Goal: Task Accomplishment & Management: Manage account settings

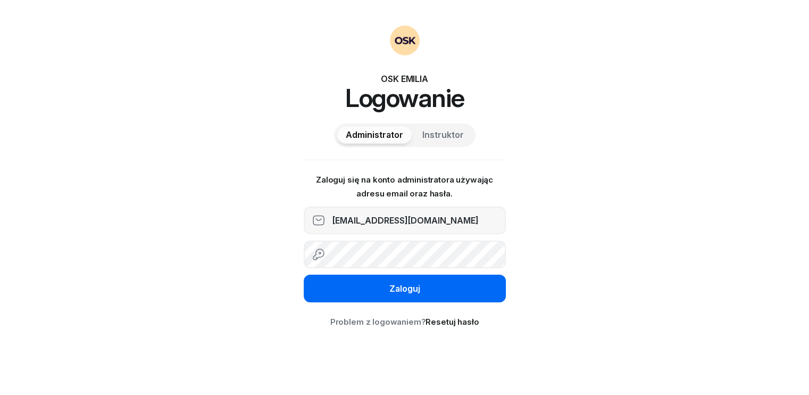
click at [384, 291] on button "Zaloguj" at bounding box center [405, 288] width 202 height 28
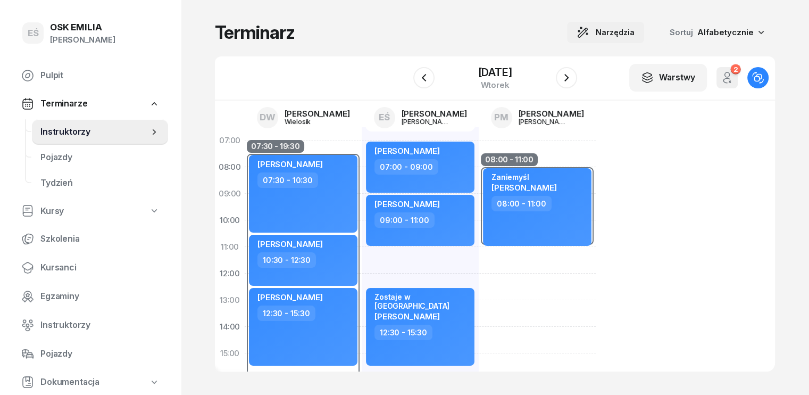
click at [625, 34] on span "Narzędzia" at bounding box center [615, 32] width 39 height 13
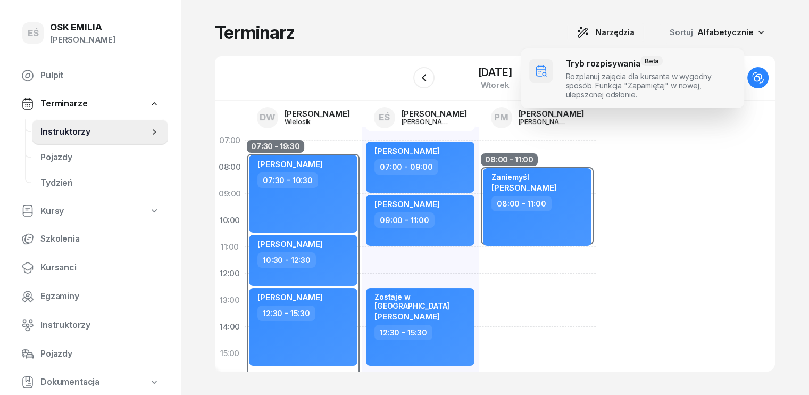
click at [587, 73] on span at bounding box center [632, 78] width 223 height 60
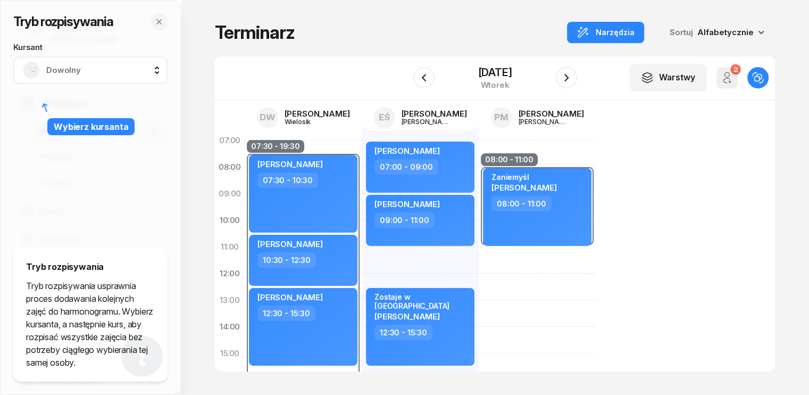
click at [96, 70] on span "Dowolny" at bounding box center [102, 70] width 112 height 14
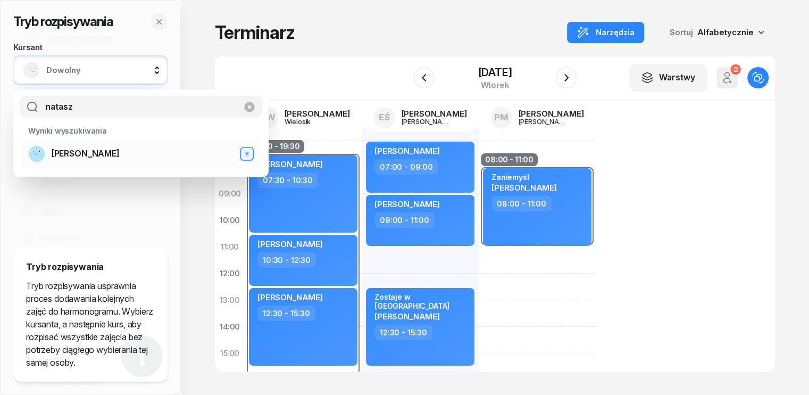
type input "natasz"
click at [86, 156] on span "[PERSON_NAME]" at bounding box center [86, 154] width 68 height 14
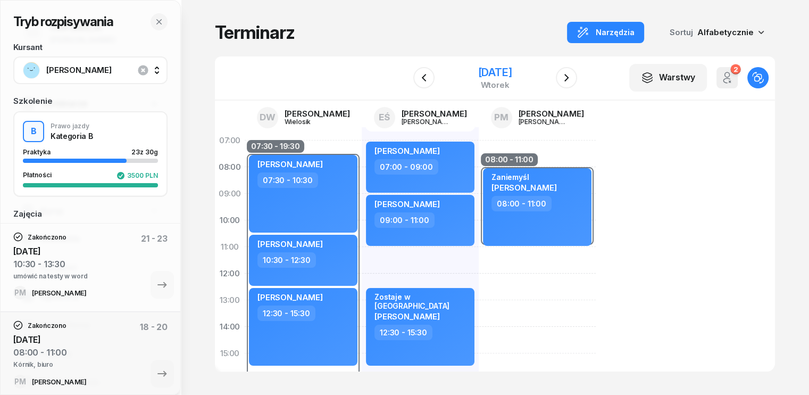
click at [478, 72] on div "[DATE]" at bounding box center [495, 72] width 34 height 11
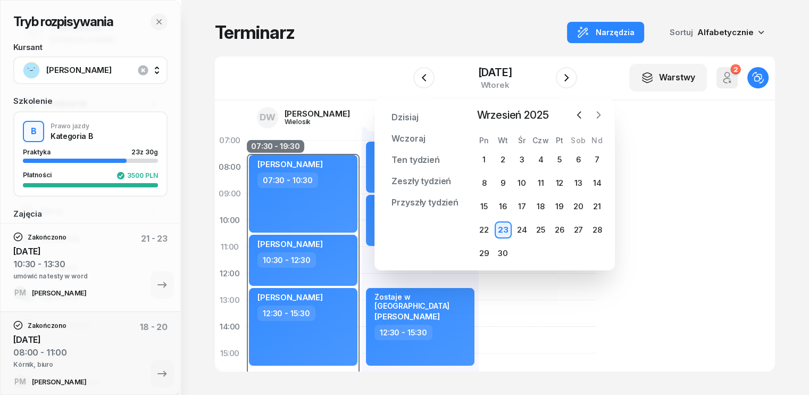
click at [601, 115] on icon "button" at bounding box center [598, 115] width 11 height 11
click at [508, 255] on div "28" at bounding box center [503, 253] width 17 height 17
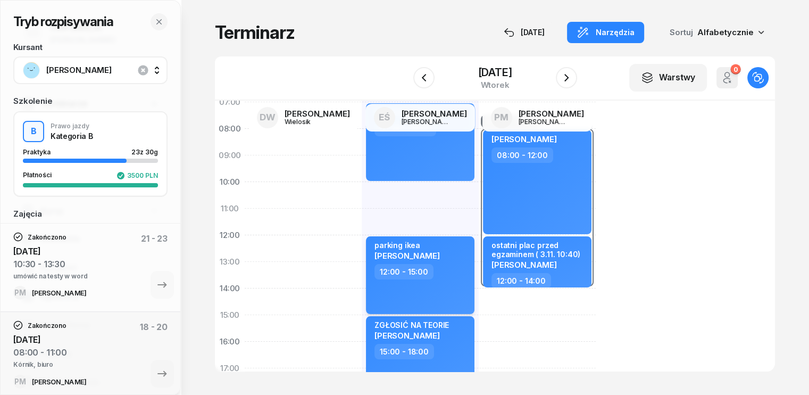
scroll to position [53, 0]
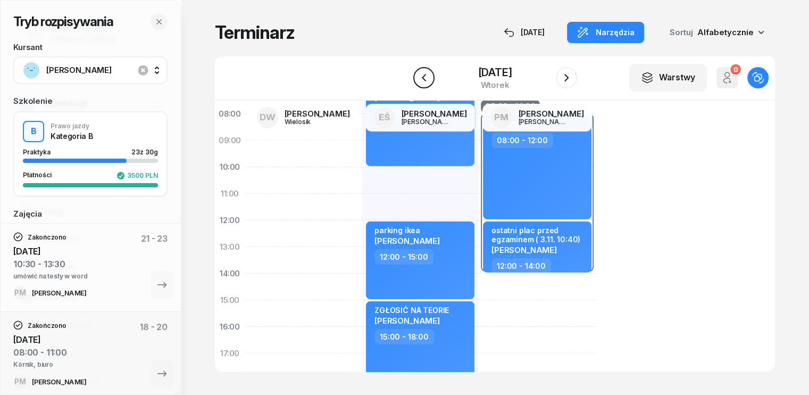
click at [418, 77] on icon "button" at bounding box center [424, 77] width 13 height 13
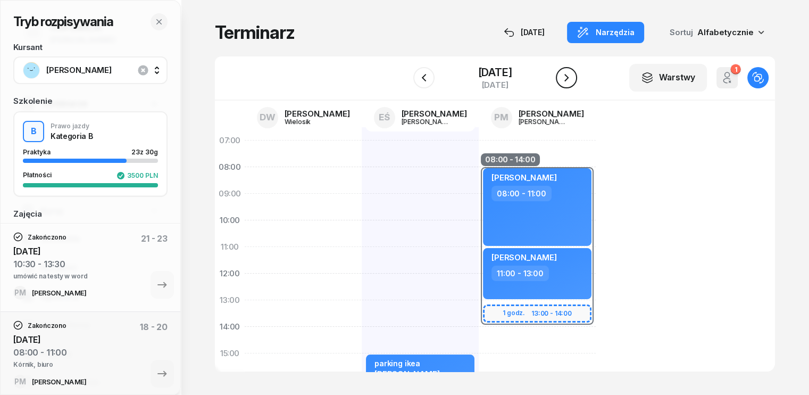
click at [573, 79] on icon "button" at bounding box center [566, 77] width 13 height 13
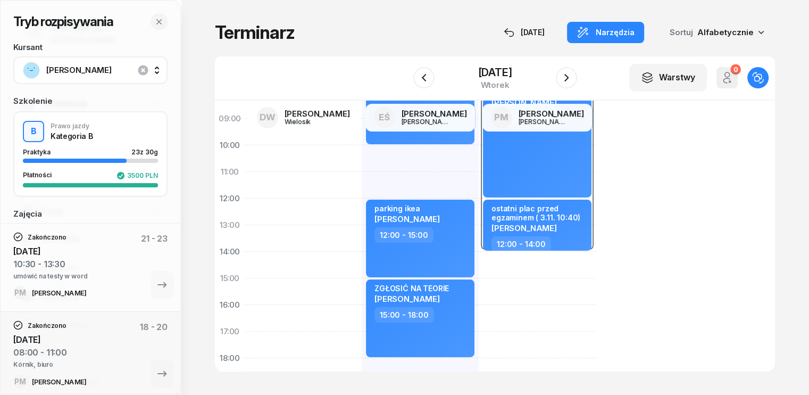
scroll to position [53, 0]
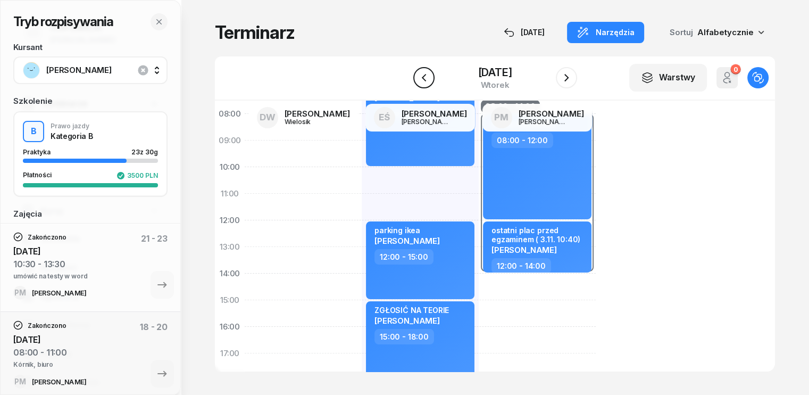
click at [418, 81] on icon "button" at bounding box center [424, 77] width 13 height 13
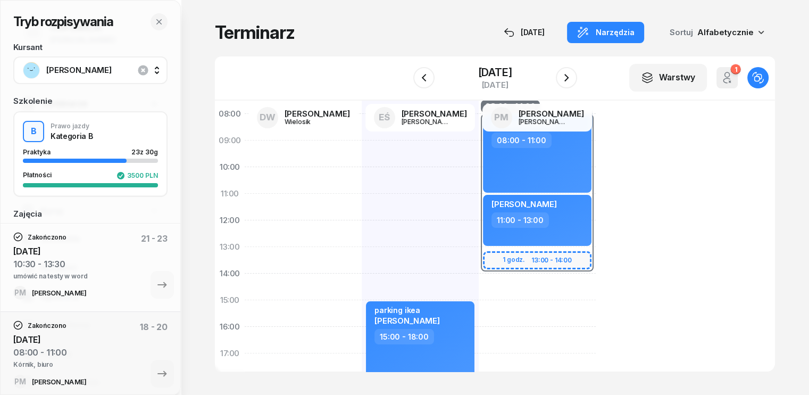
scroll to position [106, 0]
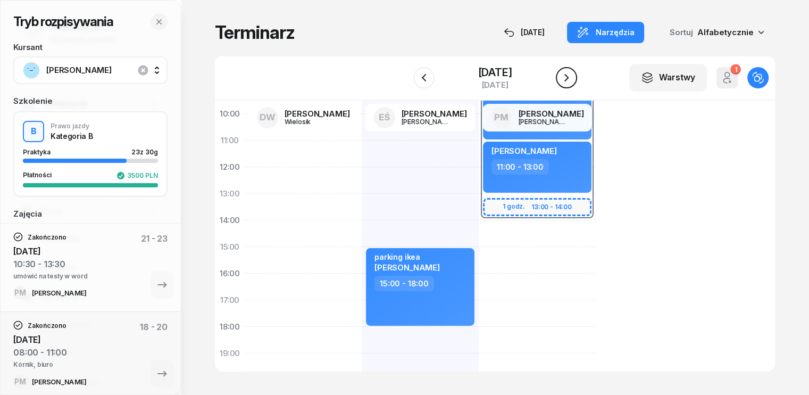
click at [569, 76] on icon "button" at bounding box center [566, 77] width 4 height 7
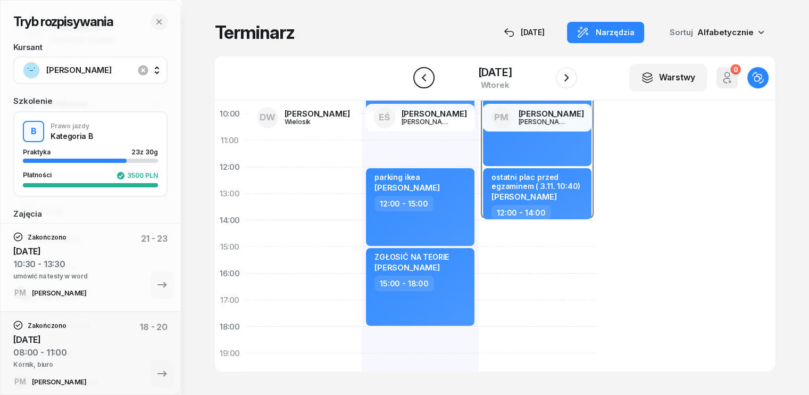
click at [417, 72] on button "button" at bounding box center [423, 77] width 21 height 21
click at [418, 72] on icon "button" at bounding box center [424, 77] width 13 height 13
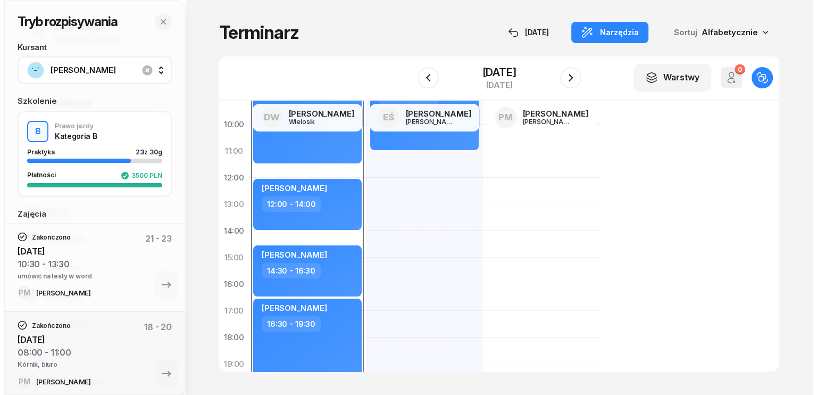
scroll to position [106, 0]
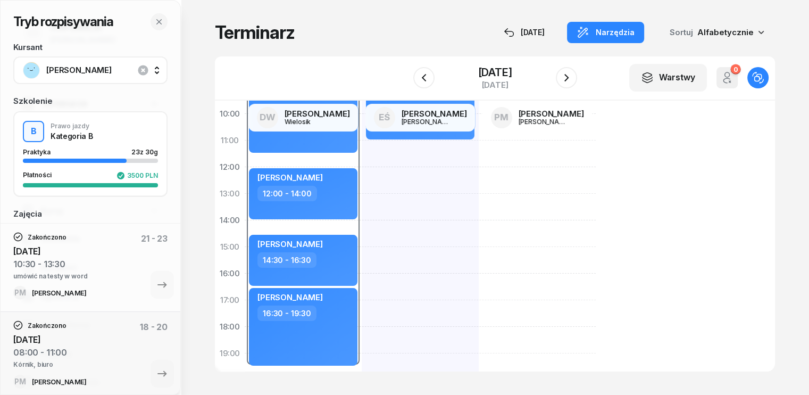
click at [362, 276] on div "[PERSON_NAME] 08:00 - 11:00" at bounding box center [420, 260] width 117 height 479
select select "16"
select select "18"
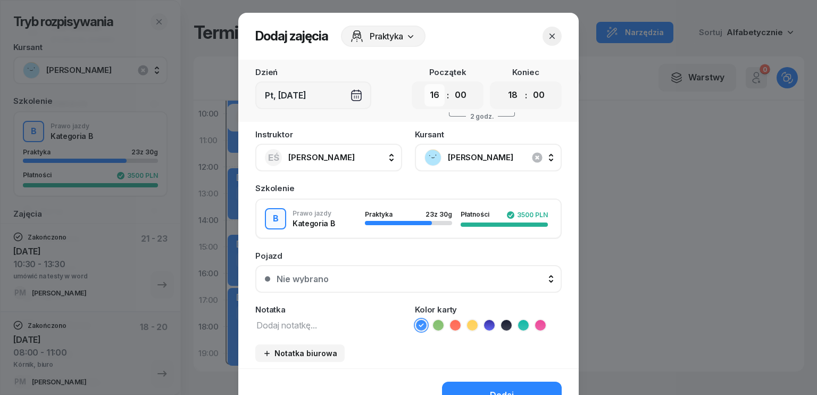
click at [424, 93] on select "00 01 02 03 04 05 06 07 08 09 10 11 12 13 14 15 16 17 18 19 20 21 22 23" at bounding box center [434, 95] width 20 height 22
select select "15"
click at [424, 84] on select "00 01 02 03 04 05 06 07 08 09 10 11 12 13 14 15 16 17 18 19 20 21 22 23" at bounding box center [434, 95] width 20 height 22
drag, startPoint x: 511, startPoint y: 93, endPoint x: 511, endPoint y: 99, distance: 5.9
click at [511, 93] on select "00 01 02 03 04 05 06 07 08 09 10 11 12 13 14 15 16 17 18 19 20 21 22 23" at bounding box center [513, 95] width 20 height 22
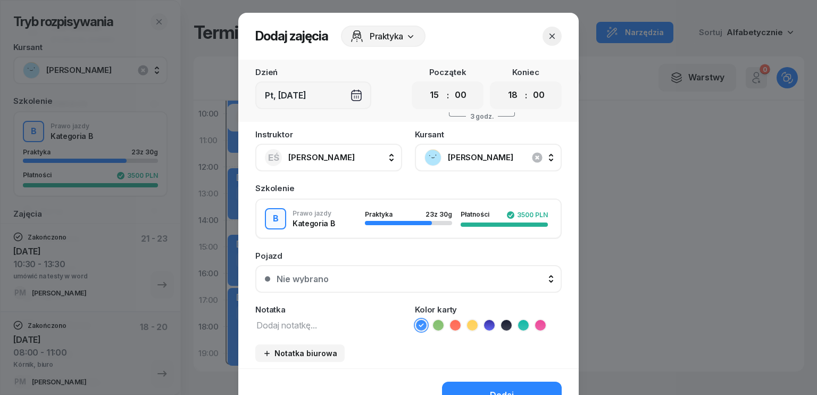
select select "17"
click at [503, 84] on select "00 01 02 03 04 05 06 07 08 09 10 11 12 13 14 15 16 17 18 19 20 21 22 23" at bounding box center [513, 95] width 20 height 22
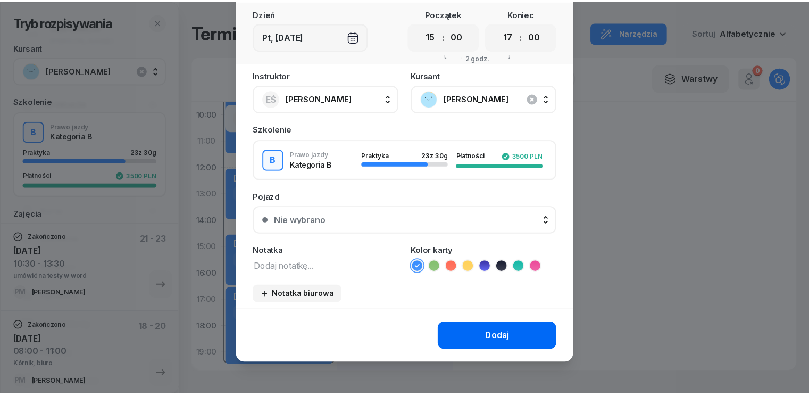
scroll to position [60, 0]
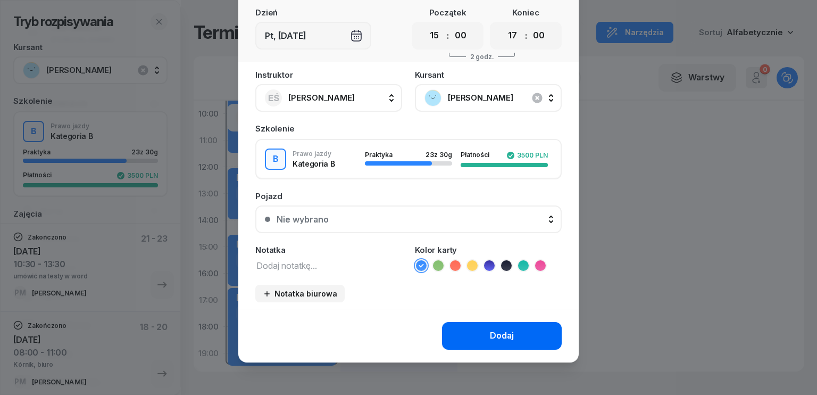
click at [506, 333] on div "Dodaj" at bounding box center [502, 336] width 24 height 14
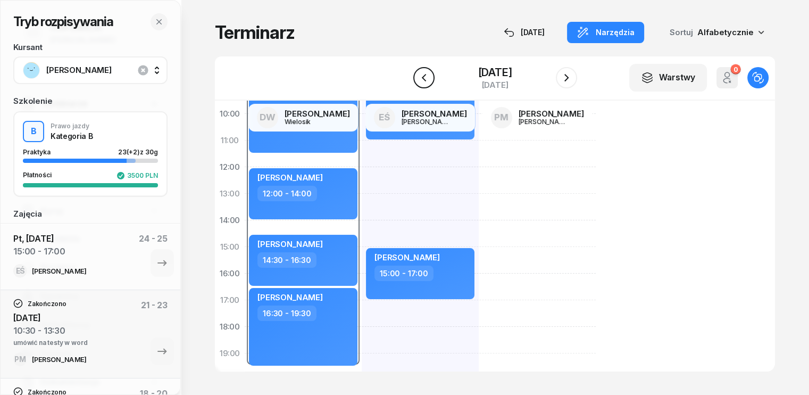
click at [418, 76] on icon "button" at bounding box center [424, 77] width 13 height 13
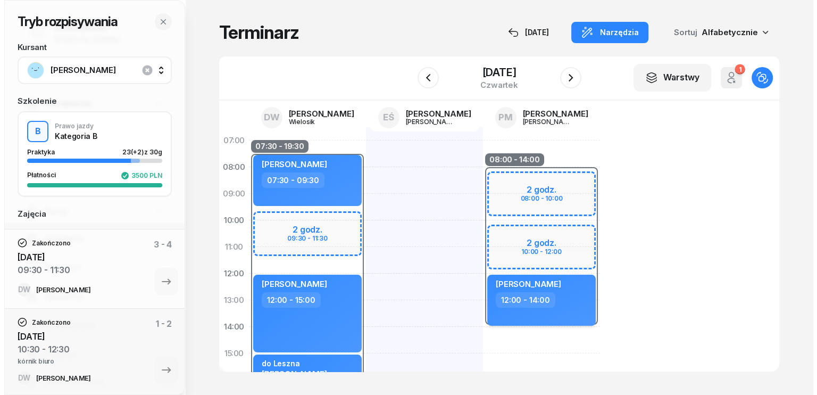
scroll to position [53, 0]
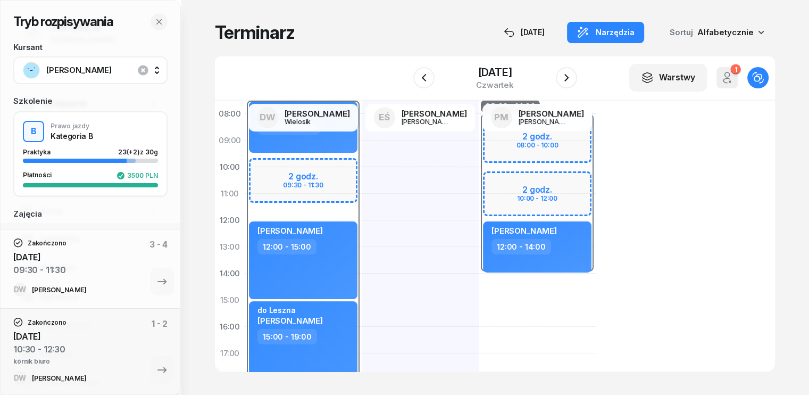
click at [479, 283] on div "08:00 - 14:00 2 godz. 08:00 - 10:00 2 godz. 10:00 - 12:00 kursant odwołał [PERS…" at bounding box center [537, 313] width 117 height 479
select select "14"
select select "16"
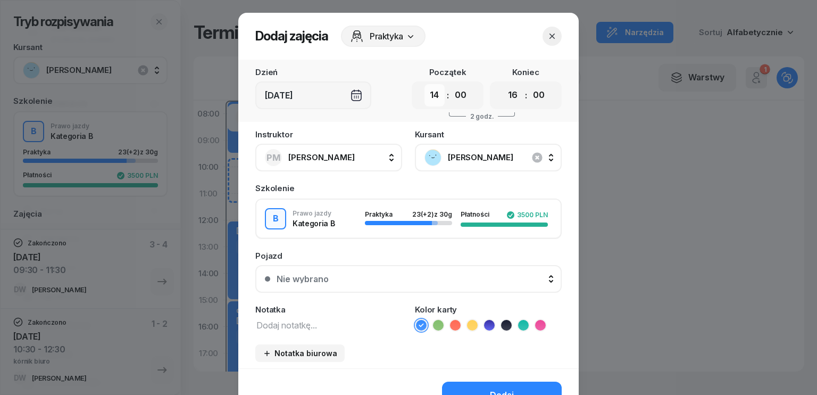
drag, startPoint x: 430, startPoint y: 95, endPoint x: 429, endPoint y: 101, distance: 5.9
click at [430, 95] on select "00 01 02 03 04 05 06 07 08 09 10 11 12 13 14 15 16 17 18 19 20 21 22 23" at bounding box center [434, 95] width 20 height 22
select select "08"
click at [424, 84] on select "00 01 02 03 04 05 06 07 08 09 10 11 12 13 14 15 16 17 18 19 20 21 22 23" at bounding box center [434, 95] width 20 height 22
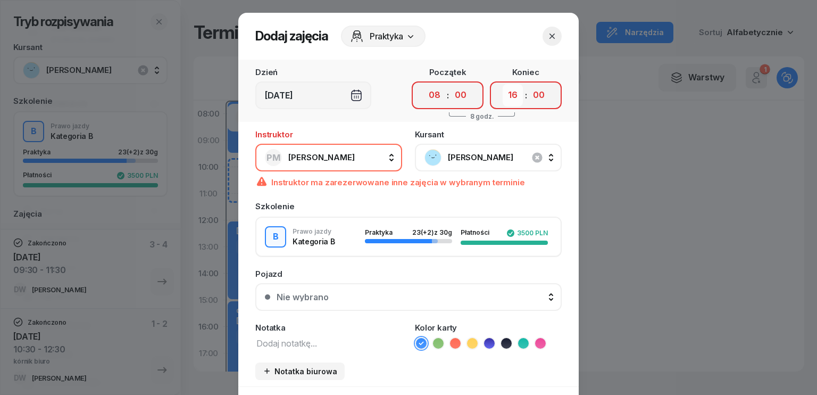
click at [512, 96] on select "00 01 02 03 04 05 06 07 08 09 10 11 12 13 14 15 16 17 18 19 20 21 22 23" at bounding box center [513, 95] width 20 height 22
select select "11"
click at [503, 84] on select "00 01 02 03 04 05 06 07 08 09 10 11 12 13 14 15 16 17 18 19 20 21 22 23" at bounding box center [513, 95] width 20 height 22
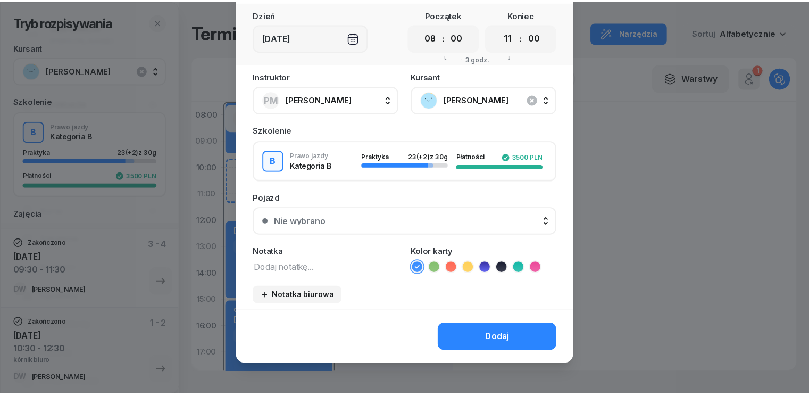
scroll to position [60, 0]
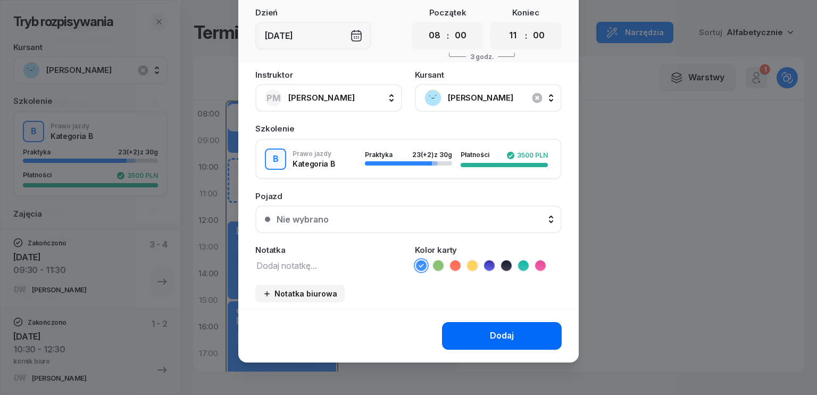
click at [503, 336] on div "Dodaj" at bounding box center [502, 336] width 24 height 14
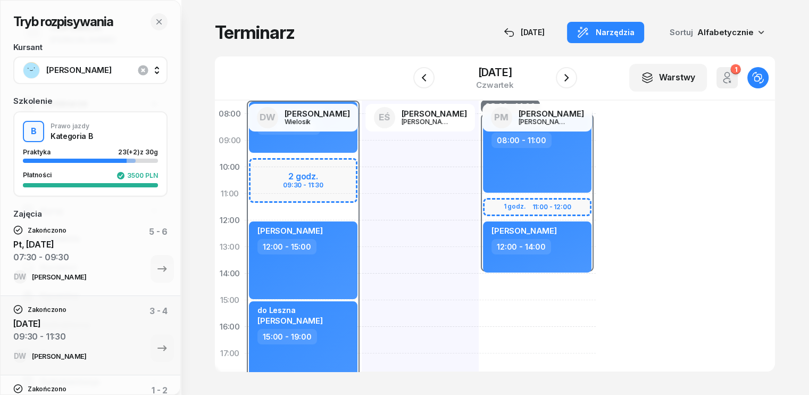
scroll to position [709, 0]
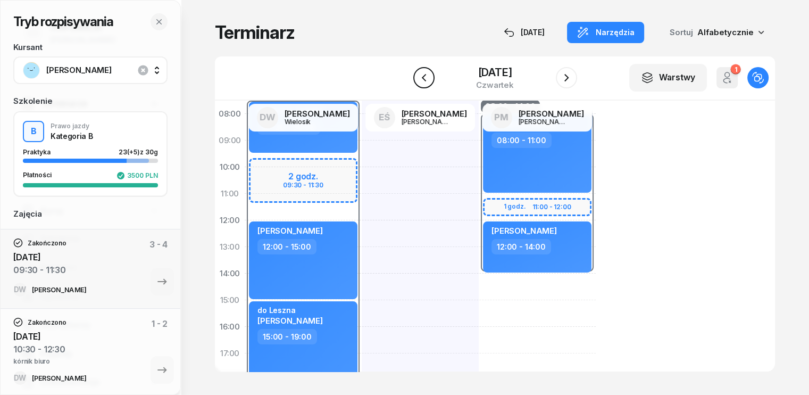
click at [418, 80] on icon "button" at bounding box center [424, 77] width 13 height 13
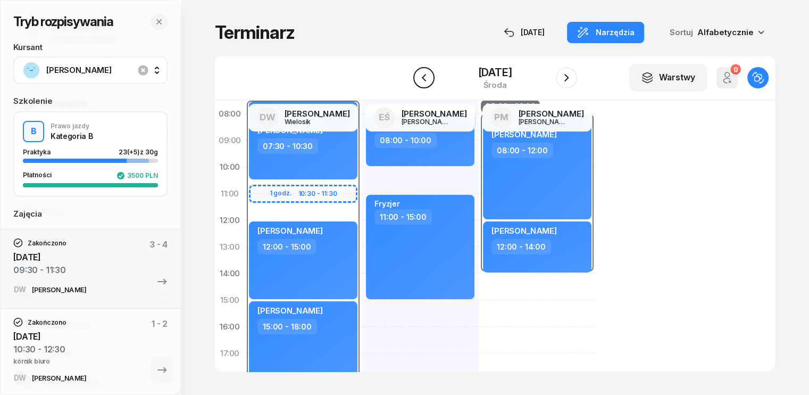
click at [418, 81] on icon "button" at bounding box center [424, 77] width 13 height 13
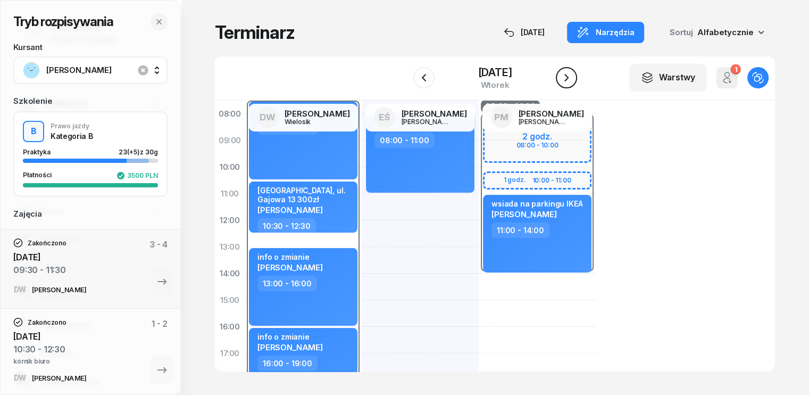
click at [569, 77] on icon "button" at bounding box center [566, 77] width 4 height 7
click at [573, 77] on icon "button" at bounding box center [566, 77] width 13 height 13
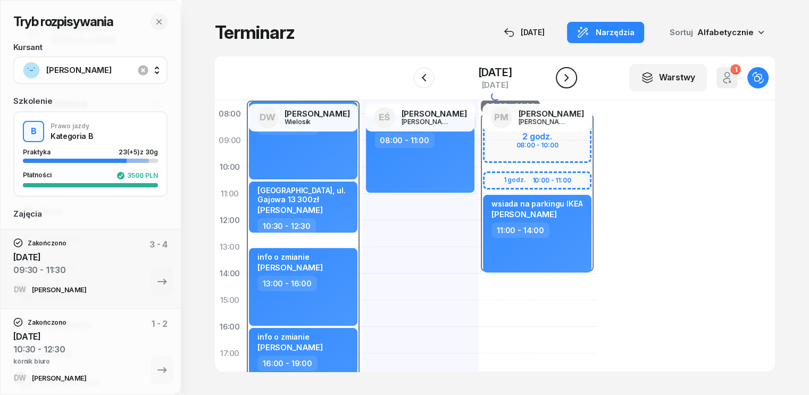
click at [573, 77] on icon "button" at bounding box center [566, 77] width 13 height 13
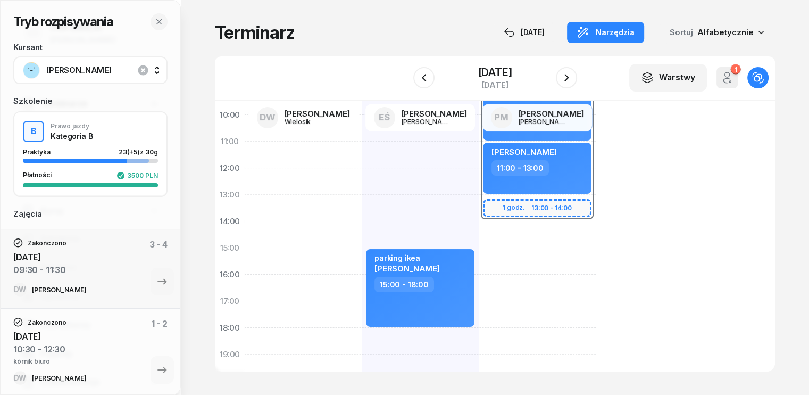
scroll to position [106, 0]
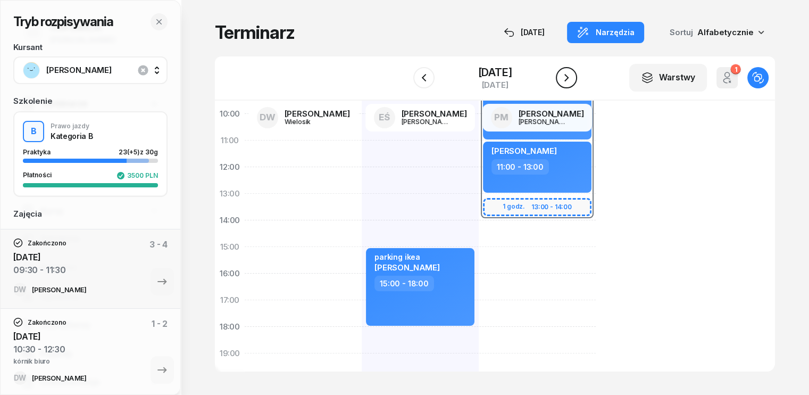
click at [573, 82] on icon "button" at bounding box center [566, 77] width 13 height 13
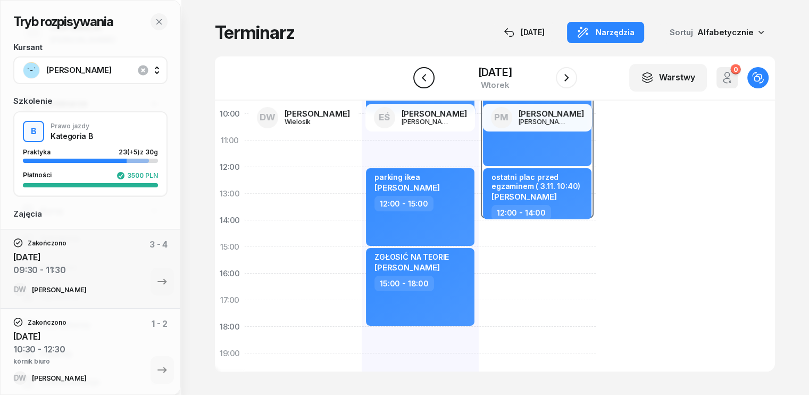
click at [418, 81] on icon "button" at bounding box center [424, 77] width 13 height 13
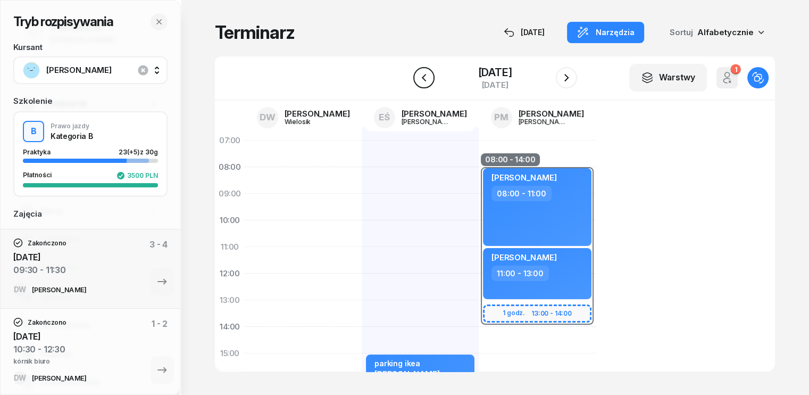
click at [418, 84] on icon "button" at bounding box center [424, 77] width 13 height 13
click at [413, 85] on button "button" at bounding box center [423, 77] width 21 height 21
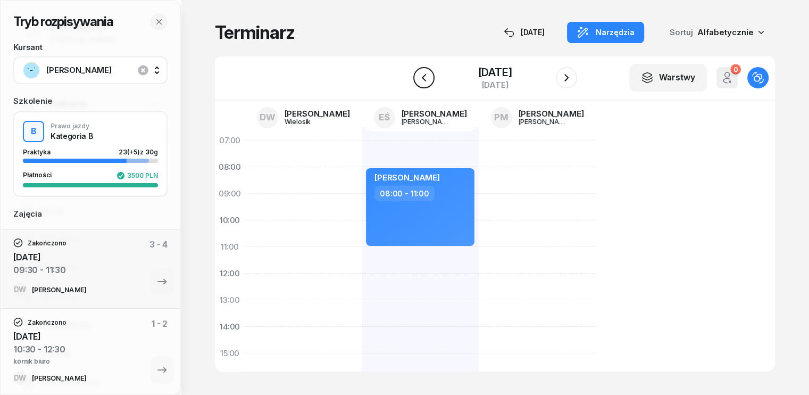
click at [418, 82] on icon "button" at bounding box center [424, 77] width 13 height 13
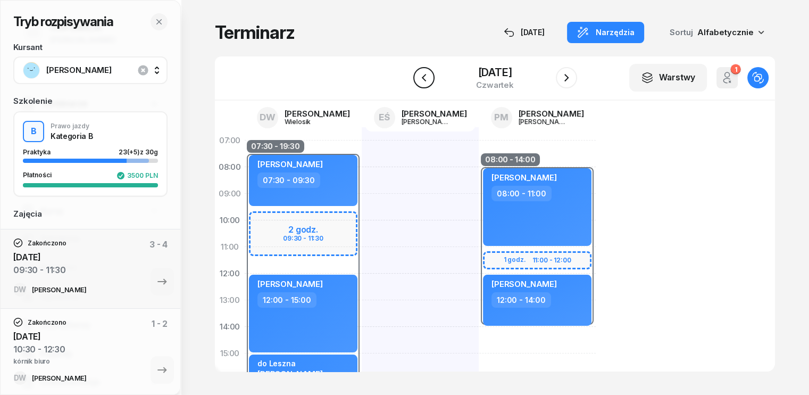
click at [418, 81] on icon "button" at bounding box center [424, 77] width 13 height 13
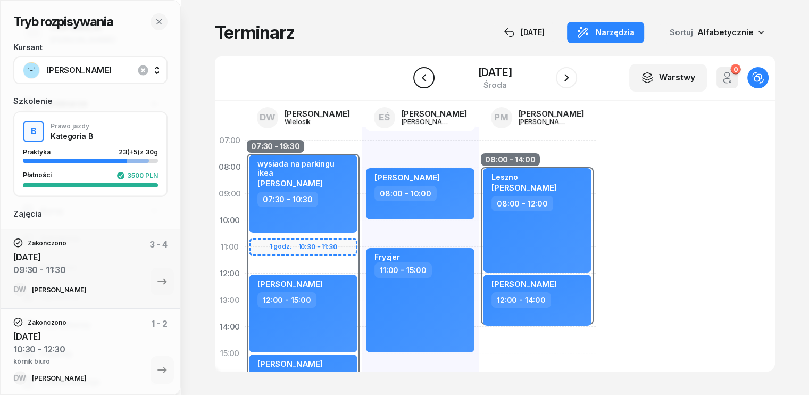
click at [418, 81] on icon "button" at bounding box center [424, 77] width 13 height 13
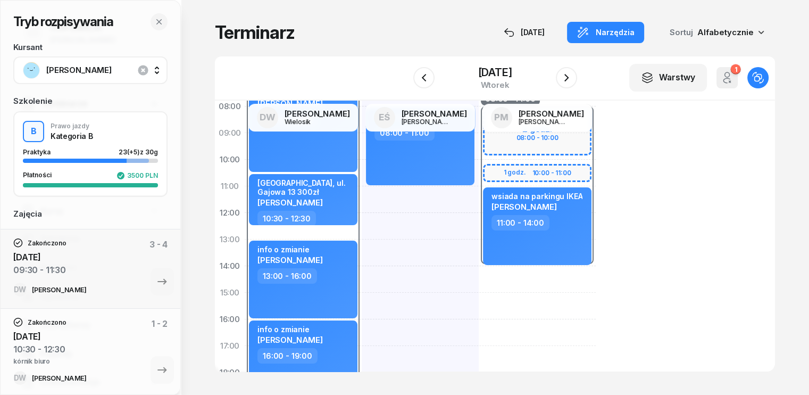
scroll to position [106, 0]
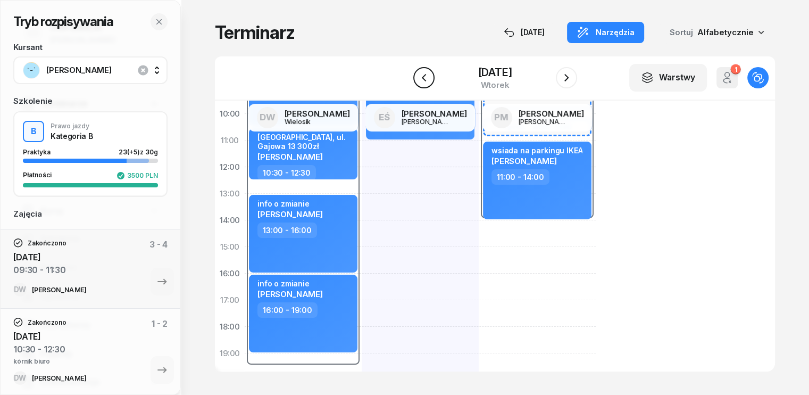
click at [418, 82] on icon "button" at bounding box center [424, 77] width 13 height 13
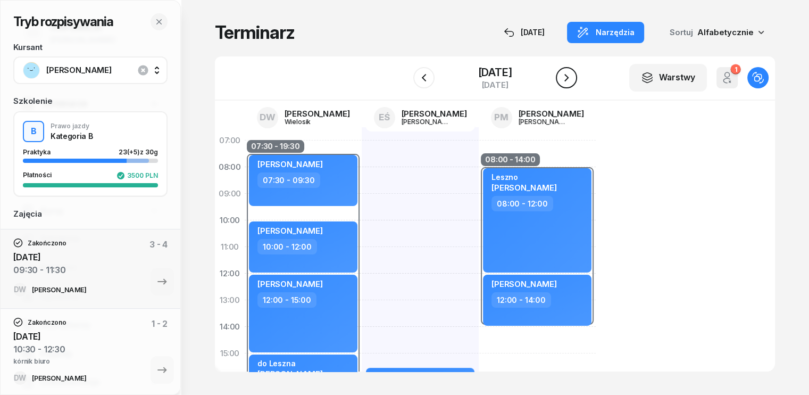
click at [573, 82] on icon "button" at bounding box center [566, 77] width 13 height 13
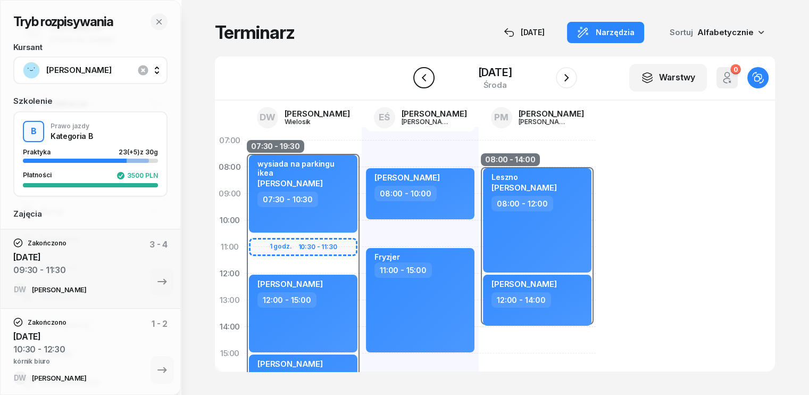
click at [418, 80] on icon "button" at bounding box center [424, 77] width 13 height 13
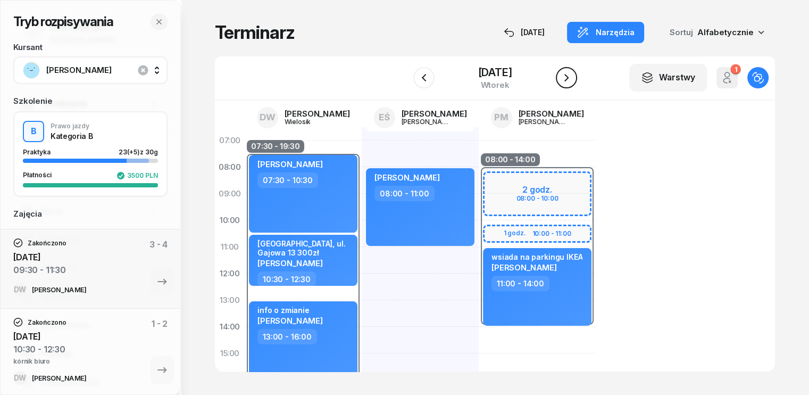
click at [572, 78] on icon "button" at bounding box center [566, 77] width 13 height 13
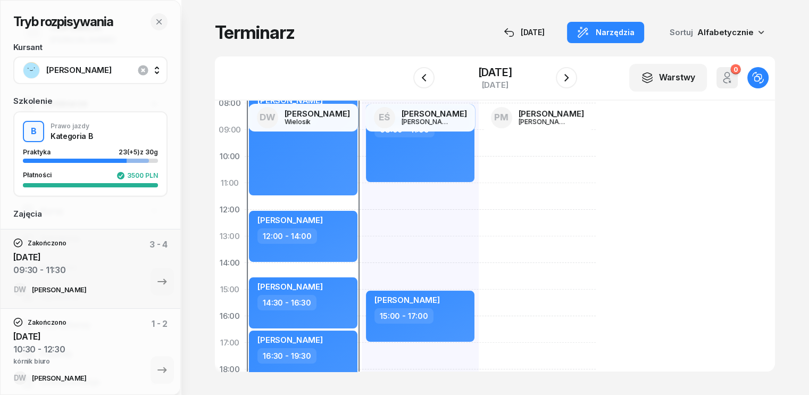
scroll to position [213, 0]
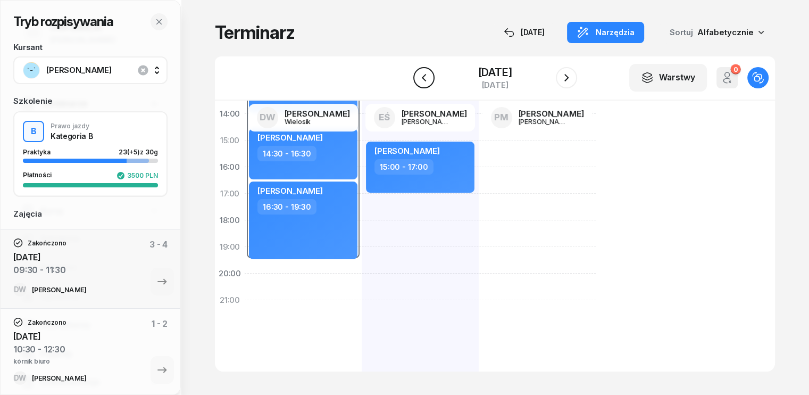
click at [418, 73] on icon "button" at bounding box center [424, 77] width 13 height 13
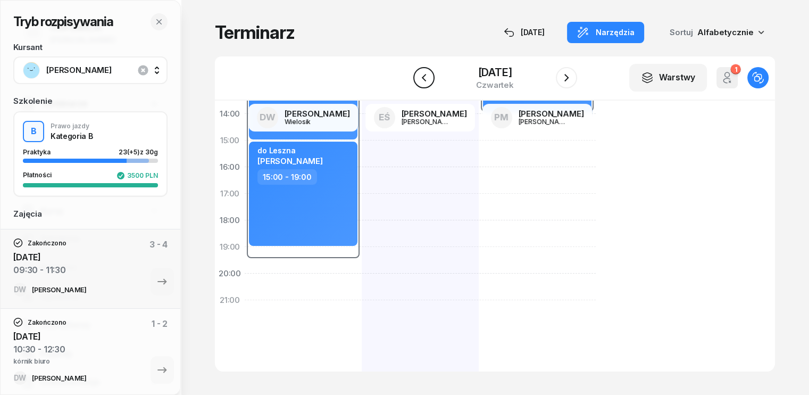
click at [421, 80] on icon "button" at bounding box center [423, 77] width 4 height 7
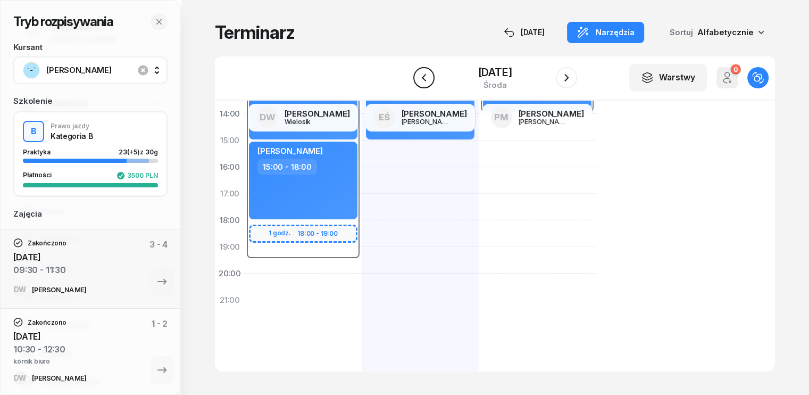
click at [421, 80] on icon "button" at bounding box center [423, 77] width 4 height 7
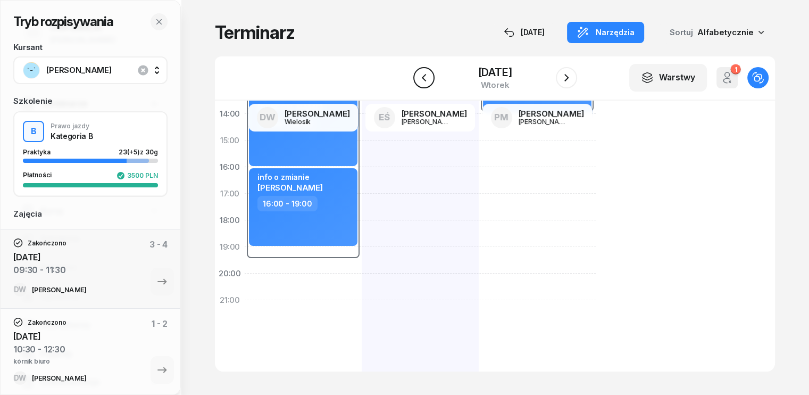
click at [418, 80] on icon "button" at bounding box center [424, 77] width 13 height 13
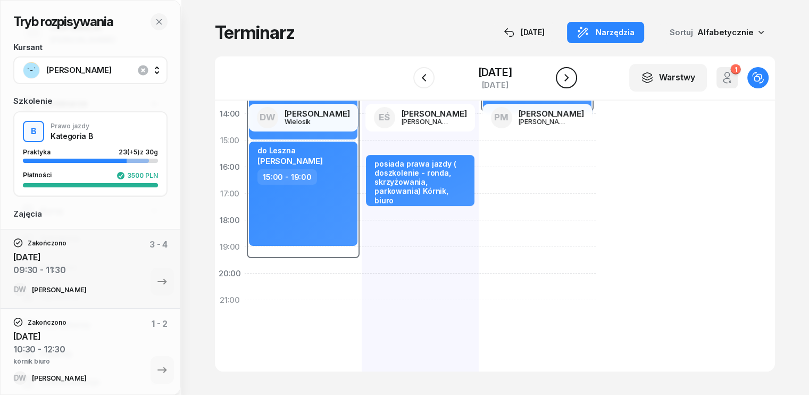
click at [573, 78] on icon "button" at bounding box center [566, 77] width 13 height 13
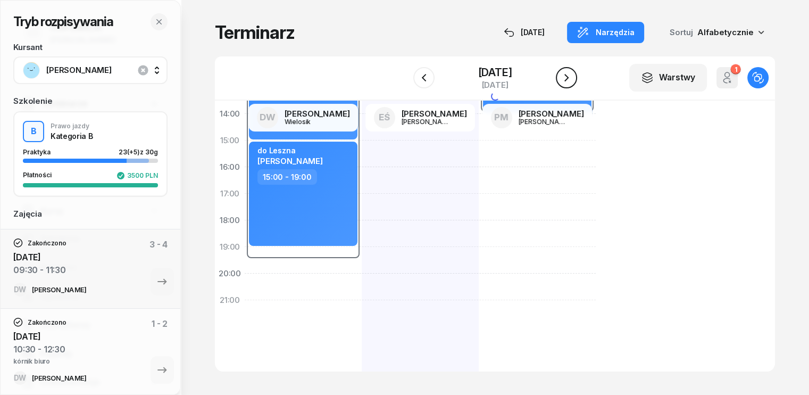
click at [573, 78] on icon "button" at bounding box center [566, 77] width 13 height 13
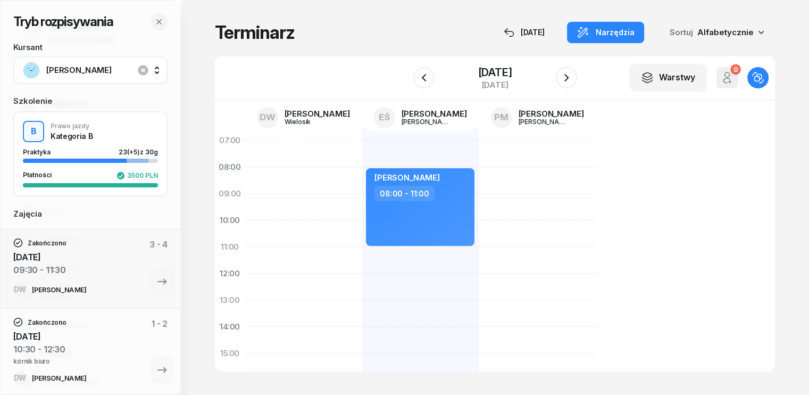
click at [362, 260] on div "[PERSON_NAME] 08:00 - 11:00" at bounding box center [420, 366] width 117 height 479
select select "11"
select select "13"
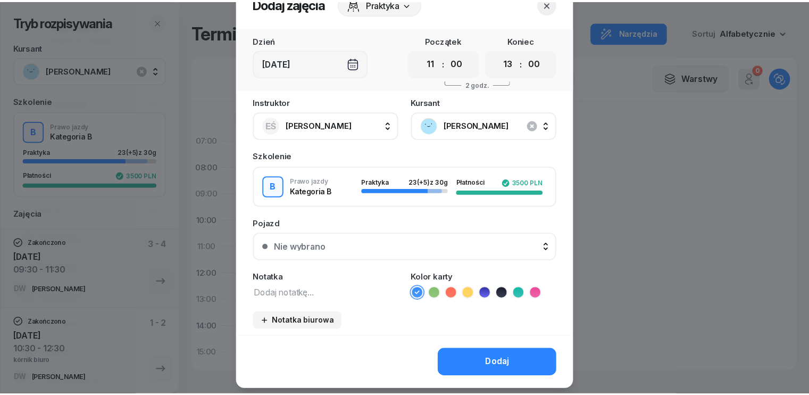
scroll to position [60, 0]
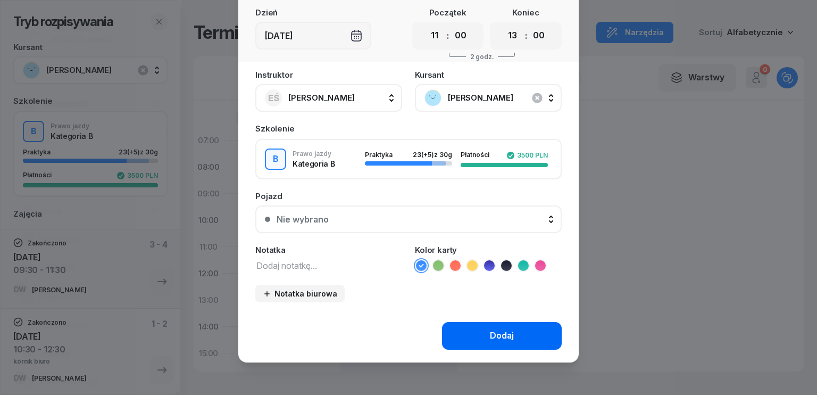
click at [494, 325] on button "Dodaj" at bounding box center [502, 336] width 120 height 28
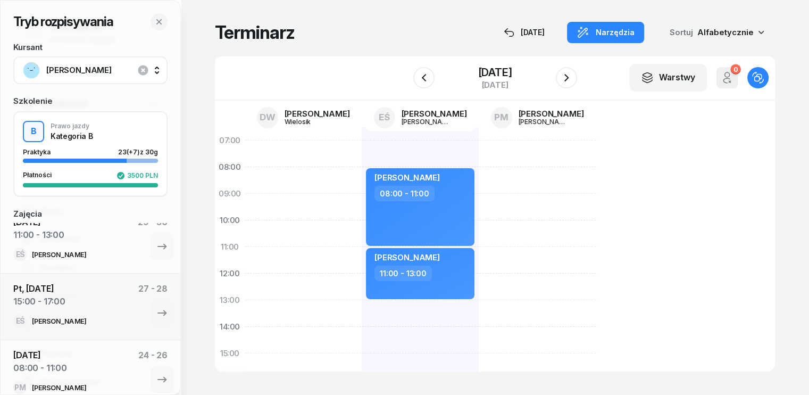
scroll to position [0, 0]
